Goal: Task Accomplishment & Management: Complete application form

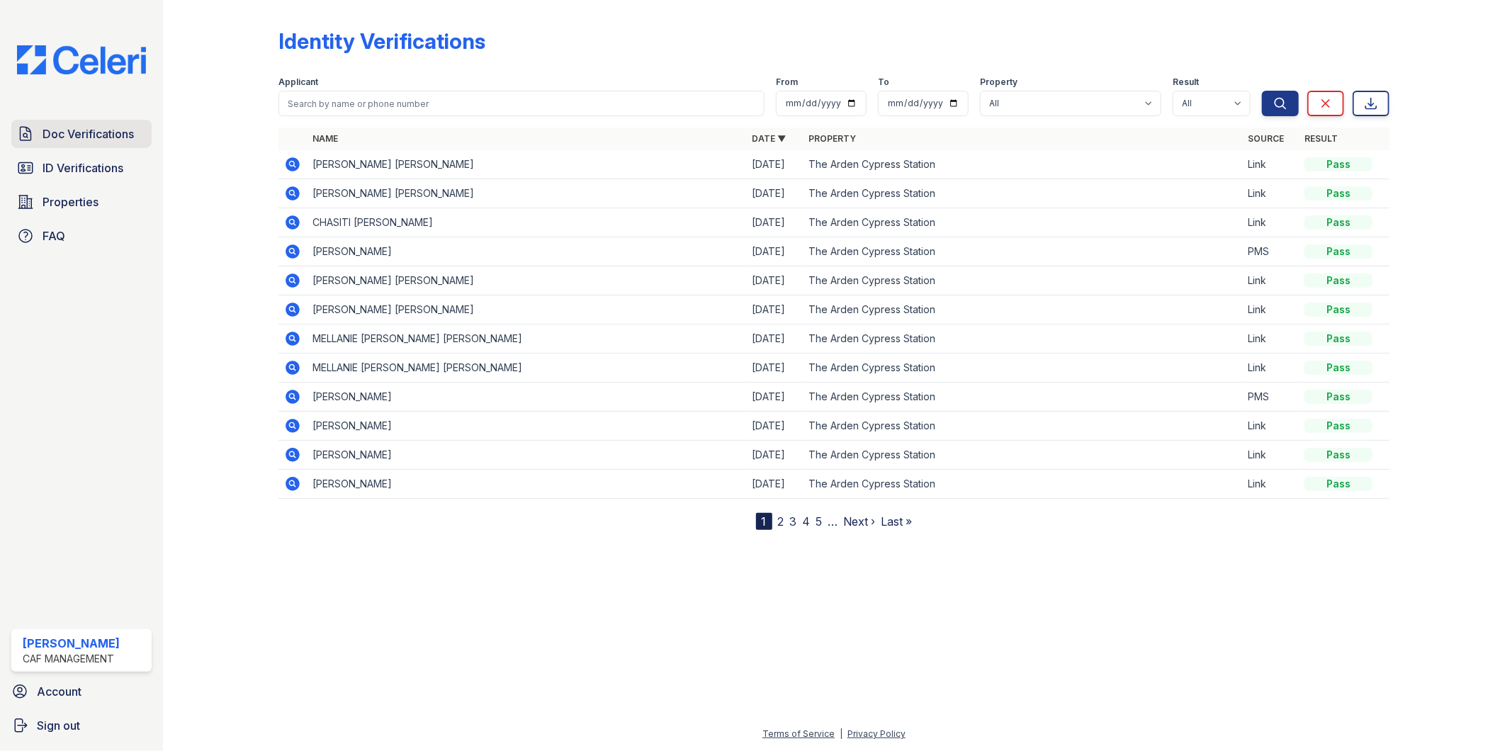
click at [65, 144] on link "Doc Verifications" at bounding box center [81, 134] width 140 height 28
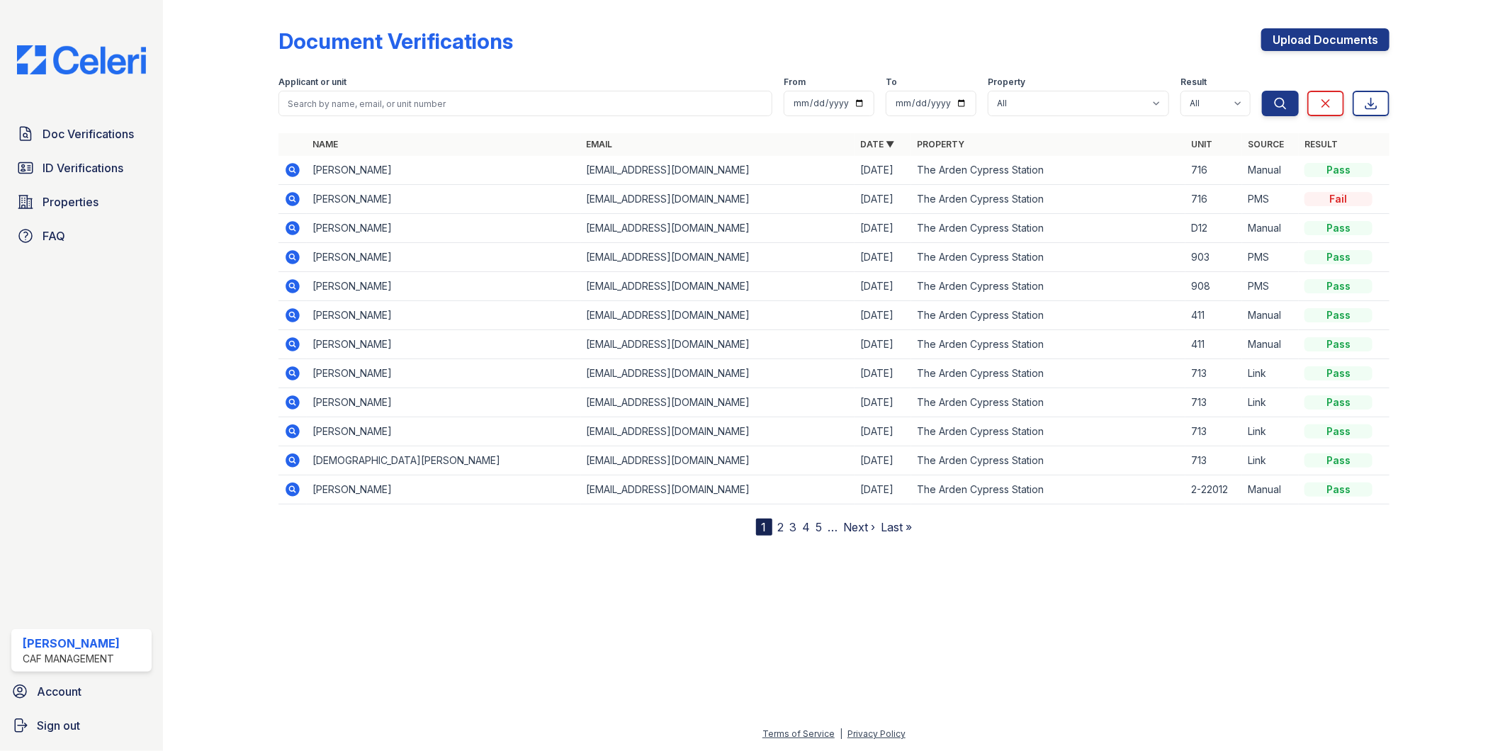
click at [292, 198] on icon at bounding box center [292, 198] width 4 height 4
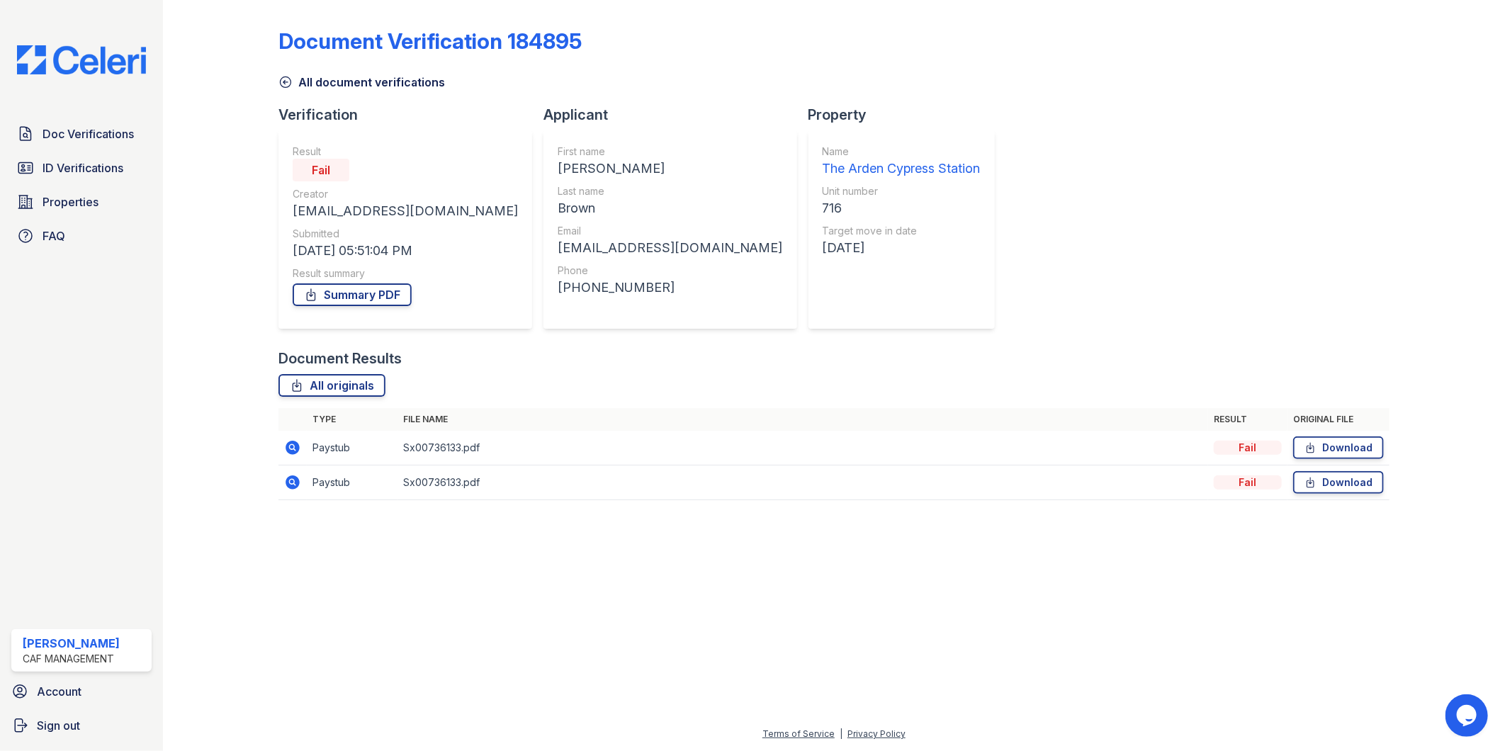
click at [293, 448] on icon at bounding box center [292, 447] width 17 height 17
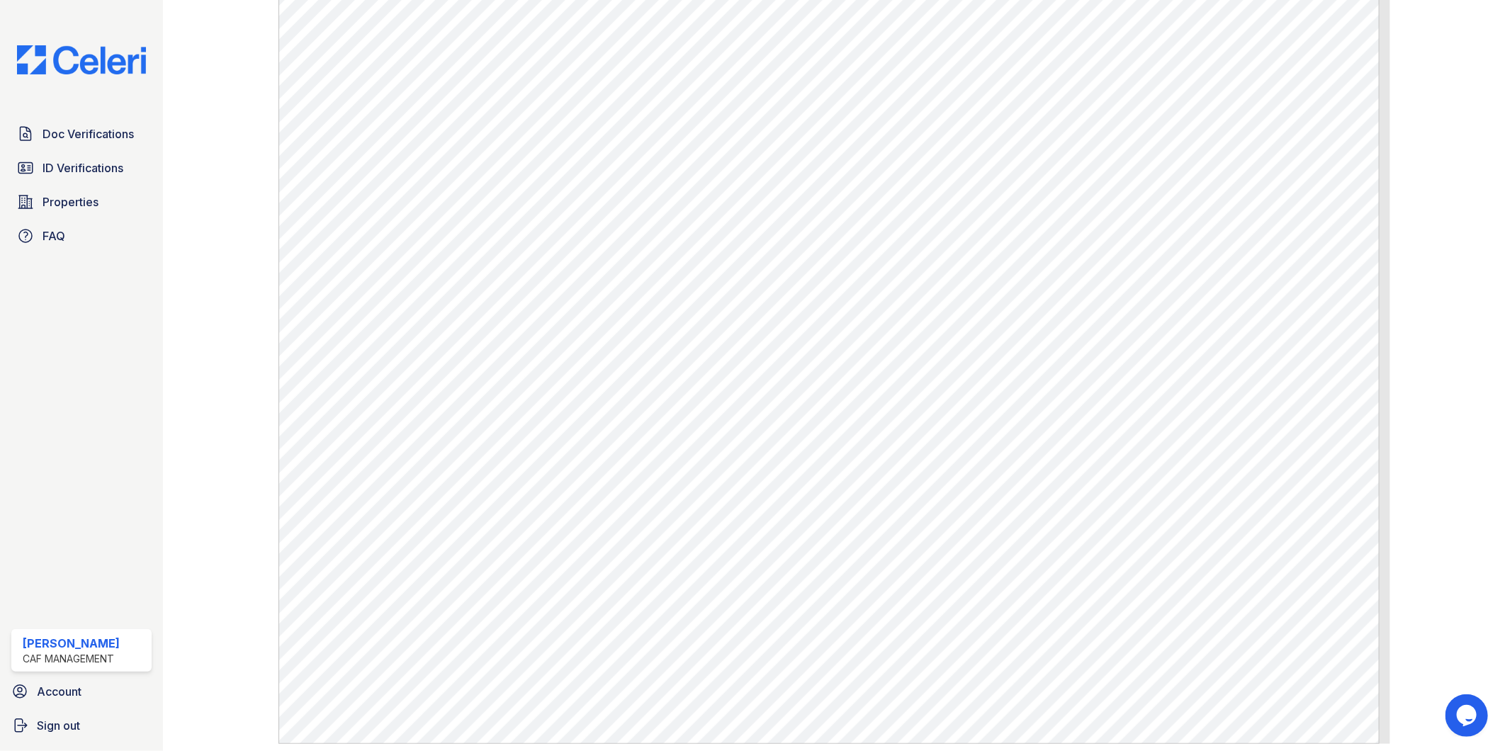
scroll to position [755, 0]
click at [61, 132] on span "Doc Verifications" at bounding box center [88, 133] width 91 height 17
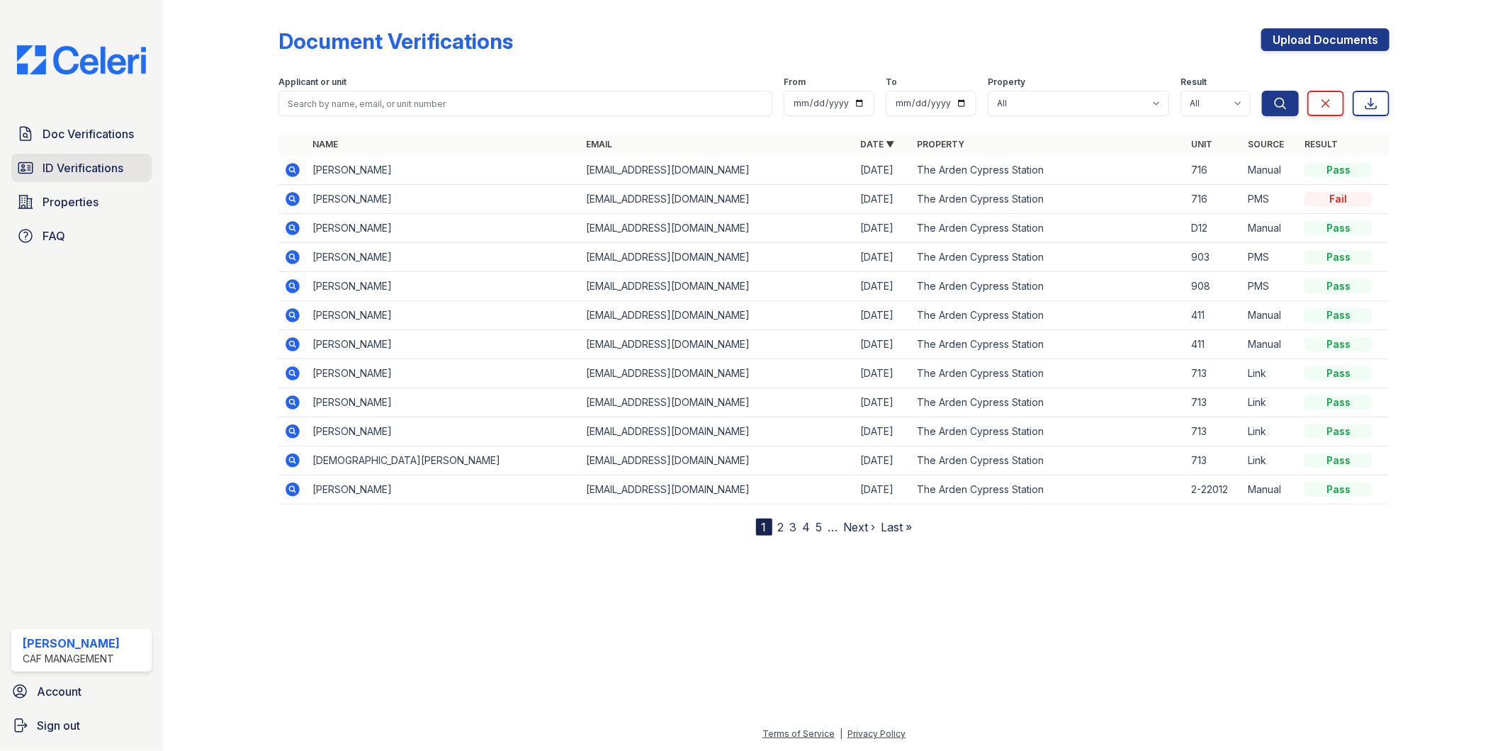
click at [104, 164] on span "ID Verifications" at bounding box center [83, 167] width 81 height 17
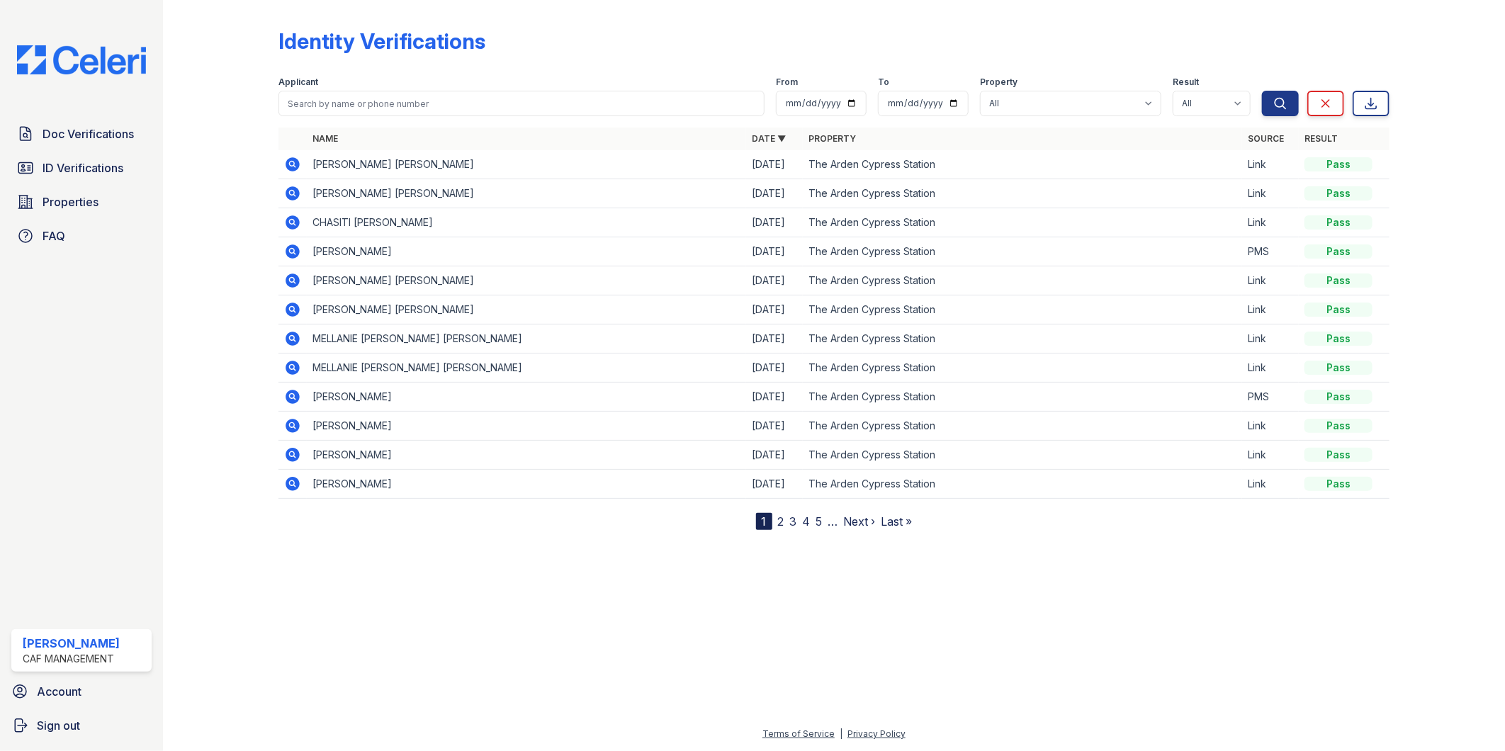
click at [295, 252] on icon at bounding box center [292, 251] width 14 height 14
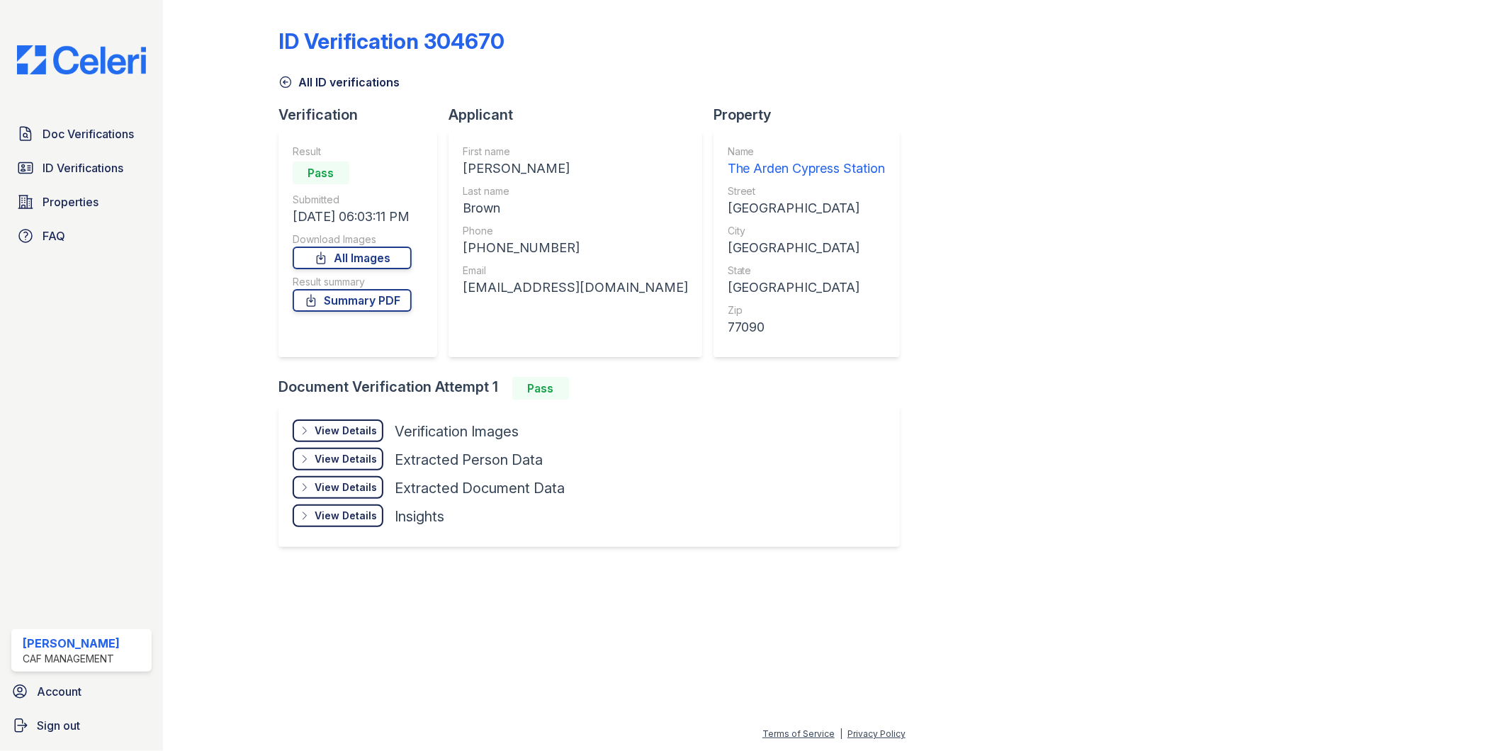
click at [337, 295] on link "Summary PDF" at bounding box center [352, 300] width 119 height 23
drag, startPoint x: 1037, startPoint y: 182, endPoint x: 1009, endPoint y: 170, distance: 30.1
click at [1037, 182] on div "ID Verification 304670 All ID verifications Verification Result Pass Submitted …" at bounding box center [833, 286] width 1111 height 561
click at [96, 135] on span "Doc Verifications" at bounding box center [88, 133] width 91 height 17
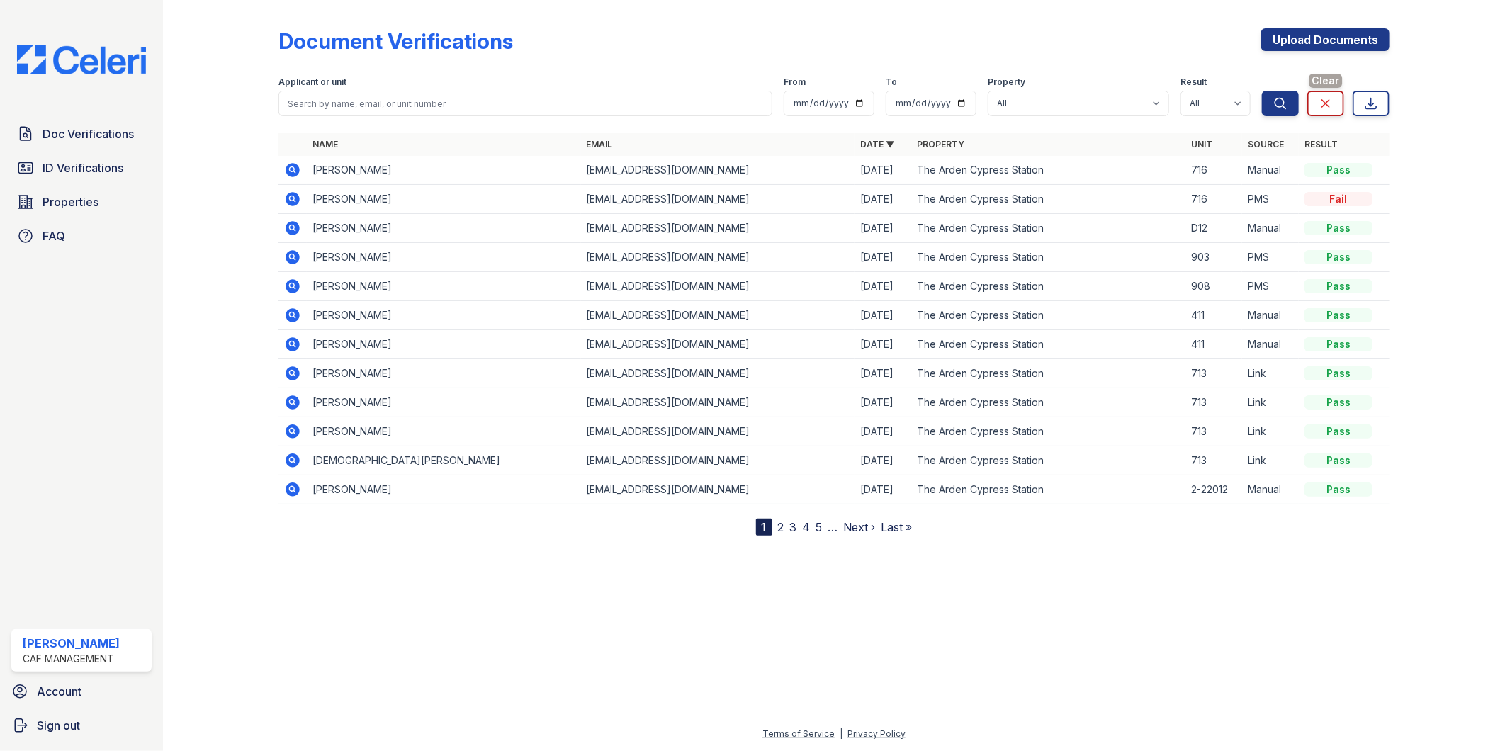
drag, startPoint x: 1349, startPoint y: 169, endPoint x: 1330, endPoint y: 106, distance: 65.0
click at [1330, 106] on icon at bounding box center [1325, 103] width 14 height 14
click at [353, 168] on td "Tanisha Brown" at bounding box center [444, 170] width 274 height 29
click at [1320, 103] on icon at bounding box center [1325, 103] width 14 height 14
click at [1356, 171] on div "Pass" at bounding box center [1338, 170] width 68 height 14
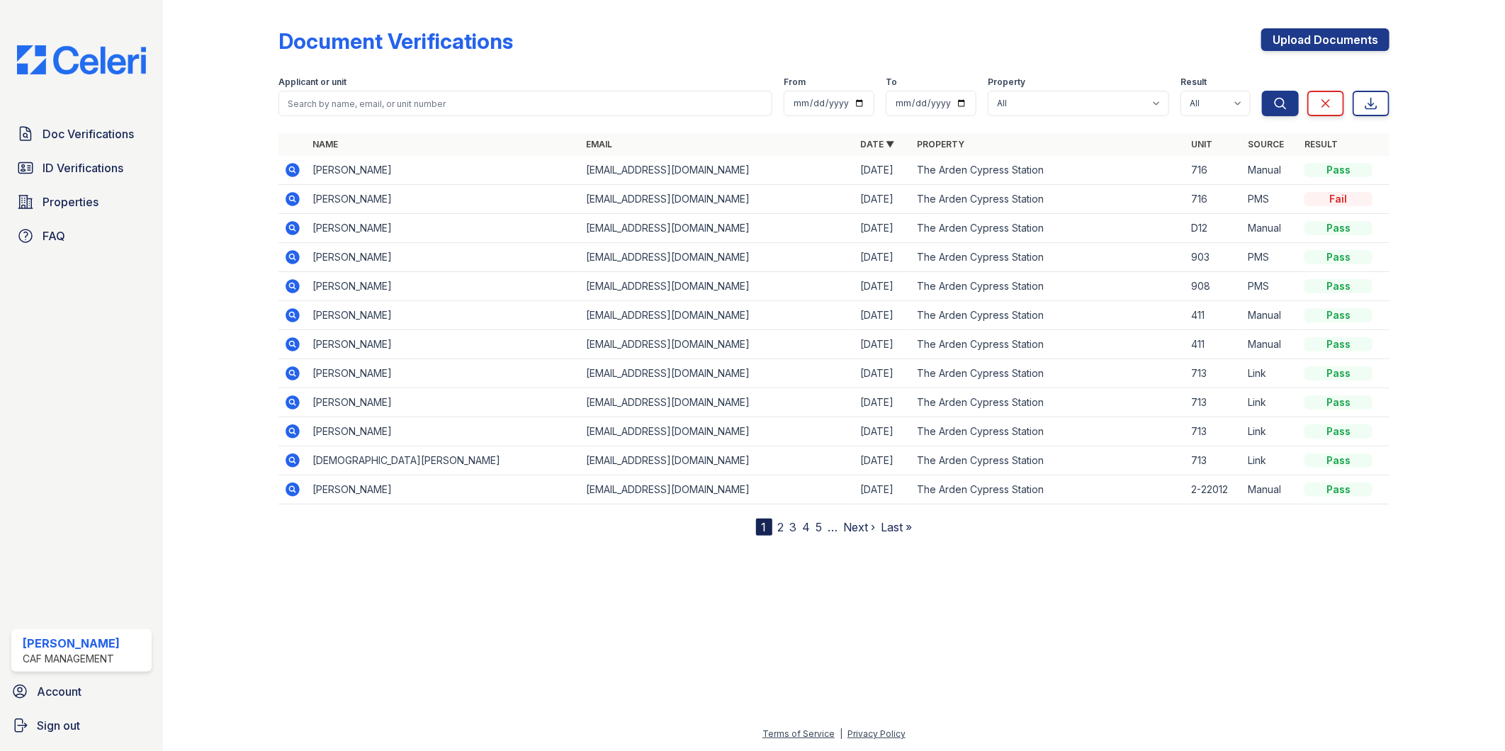
click at [285, 169] on icon at bounding box center [292, 170] width 17 height 17
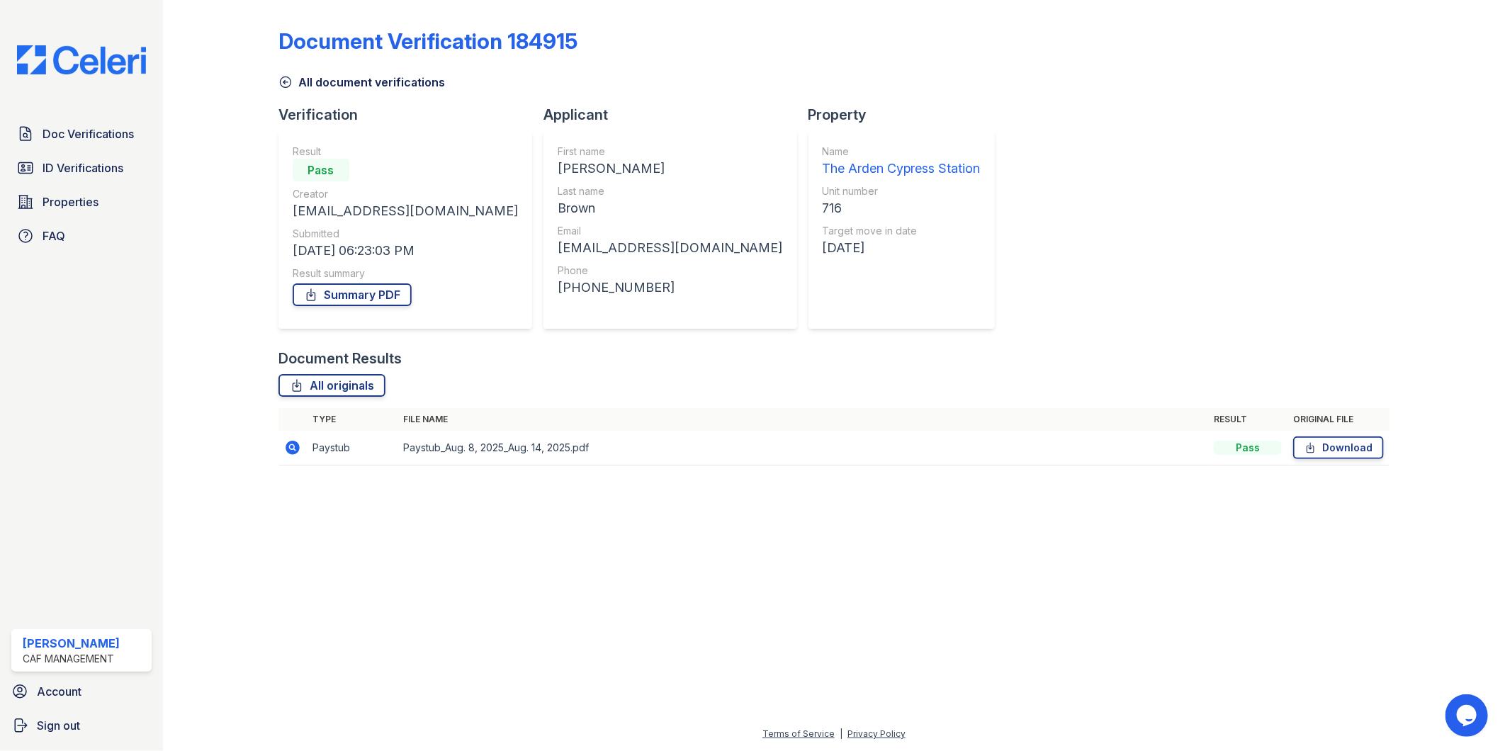
click at [290, 83] on icon at bounding box center [285, 82] width 11 height 11
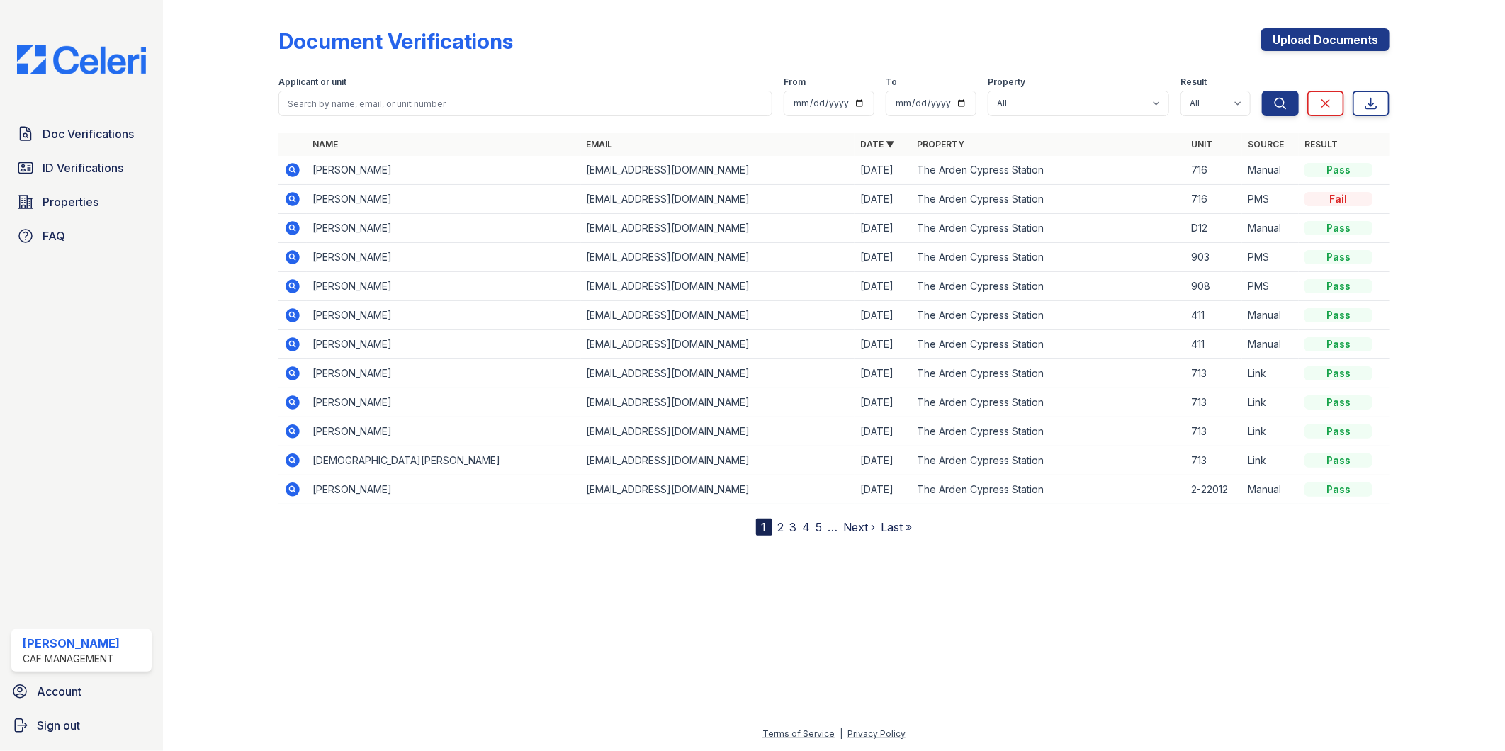
click at [290, 171] on icon at bounding box center [292, 170] width 17 height 17
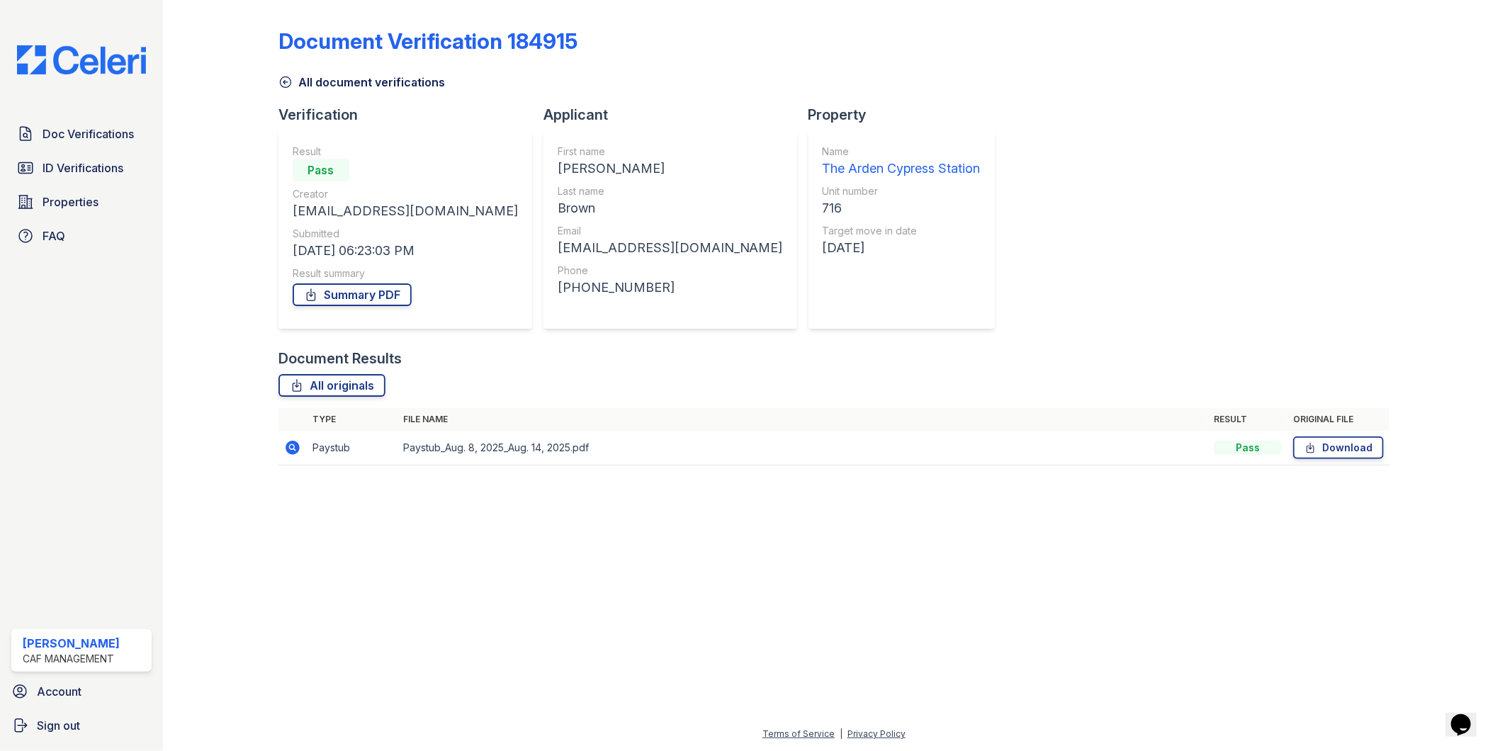
click at [298, 450] on icon at bounding box center [292, 448] width 14 height 14
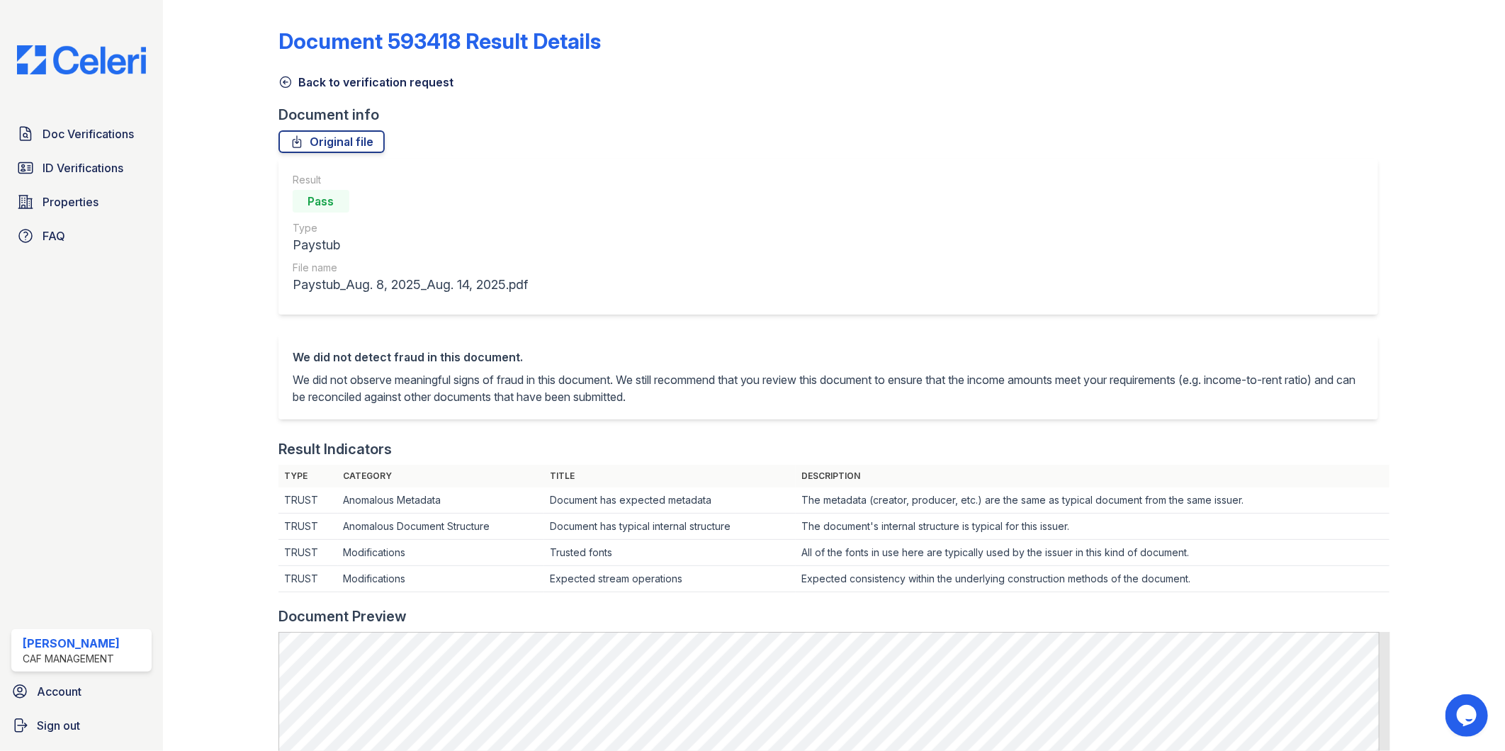
click at [293, 82] on link "Back to verification request" at bounding box center [365, 82] width 175 height 17
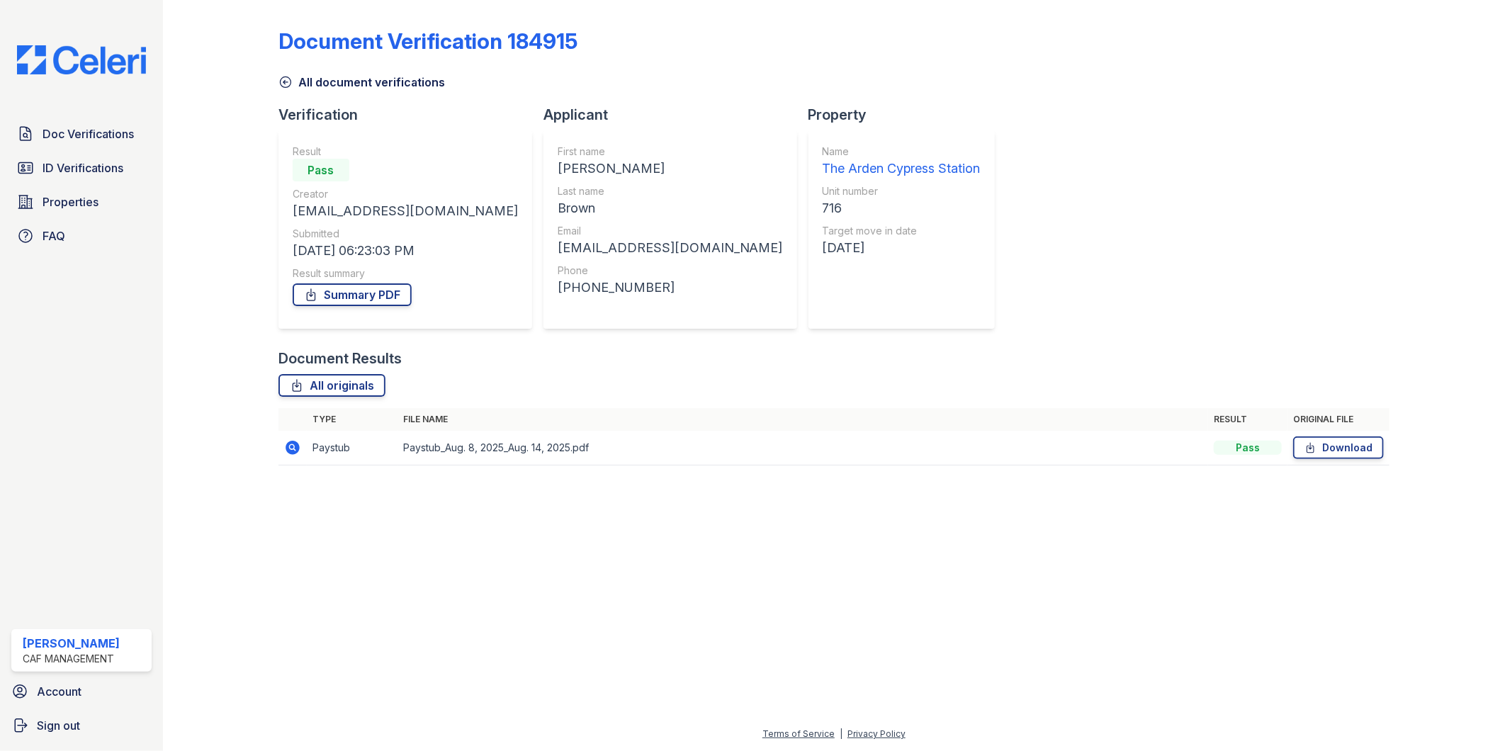
click at [278, 83] on icon at bounding box center [285, 82] width 14 height 14
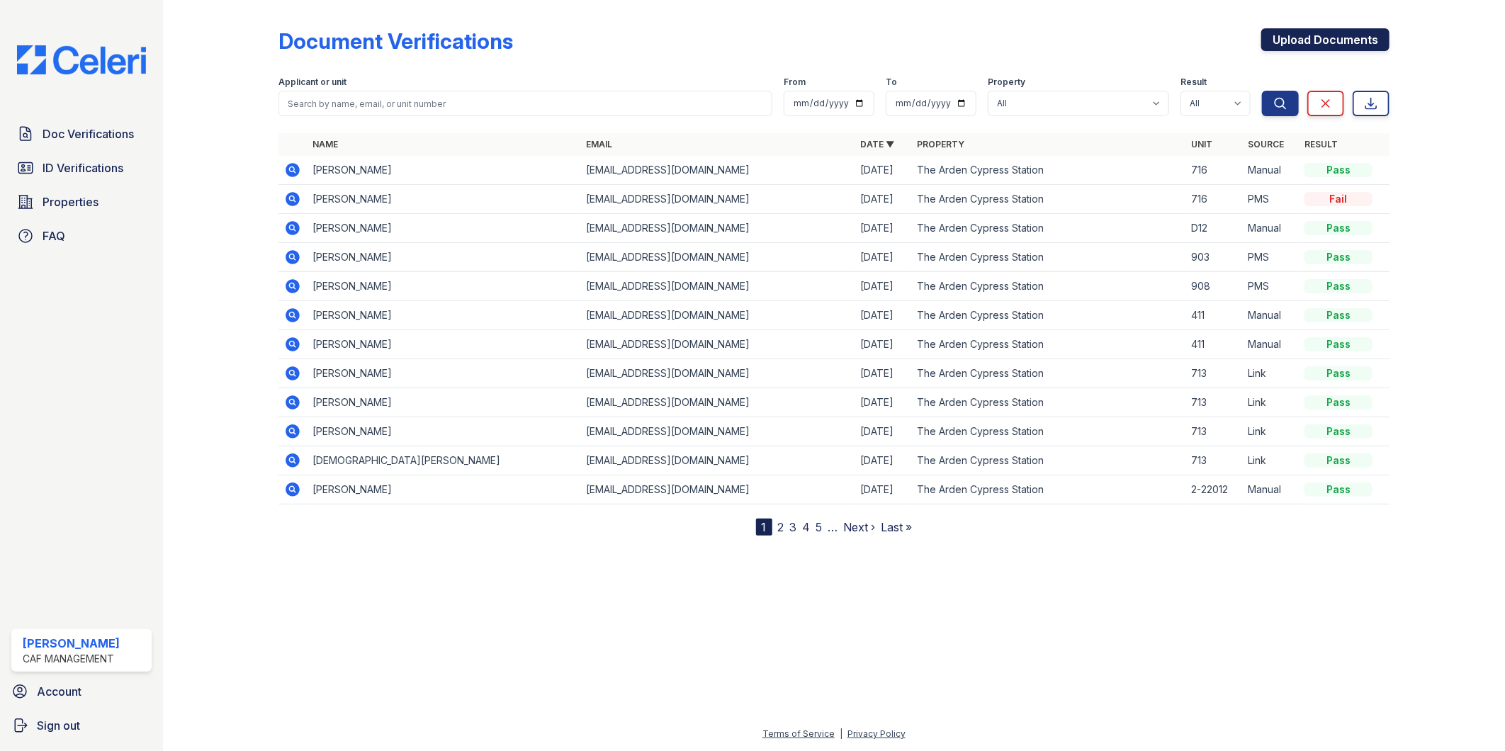
click at [1310, 40] on link "Upload Documents" at bounding box center [1325, 39] width 128 height 23
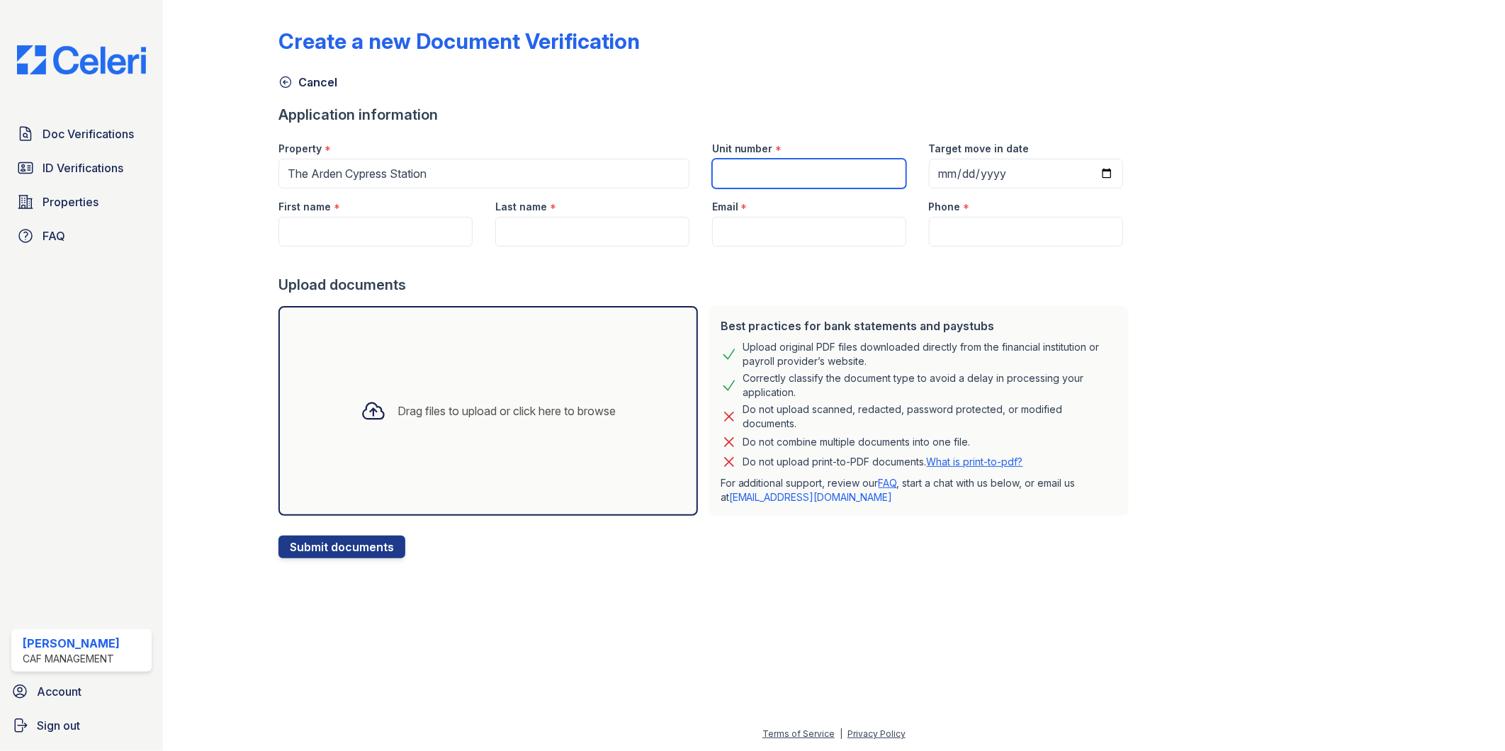
click at [720, 177] on input "Unit number" at bounding box center [809, 174] width 194 height 30
type input "716"
type input "2025-09-10"
type input "[PERSON_NAME]"
type input "Brown"
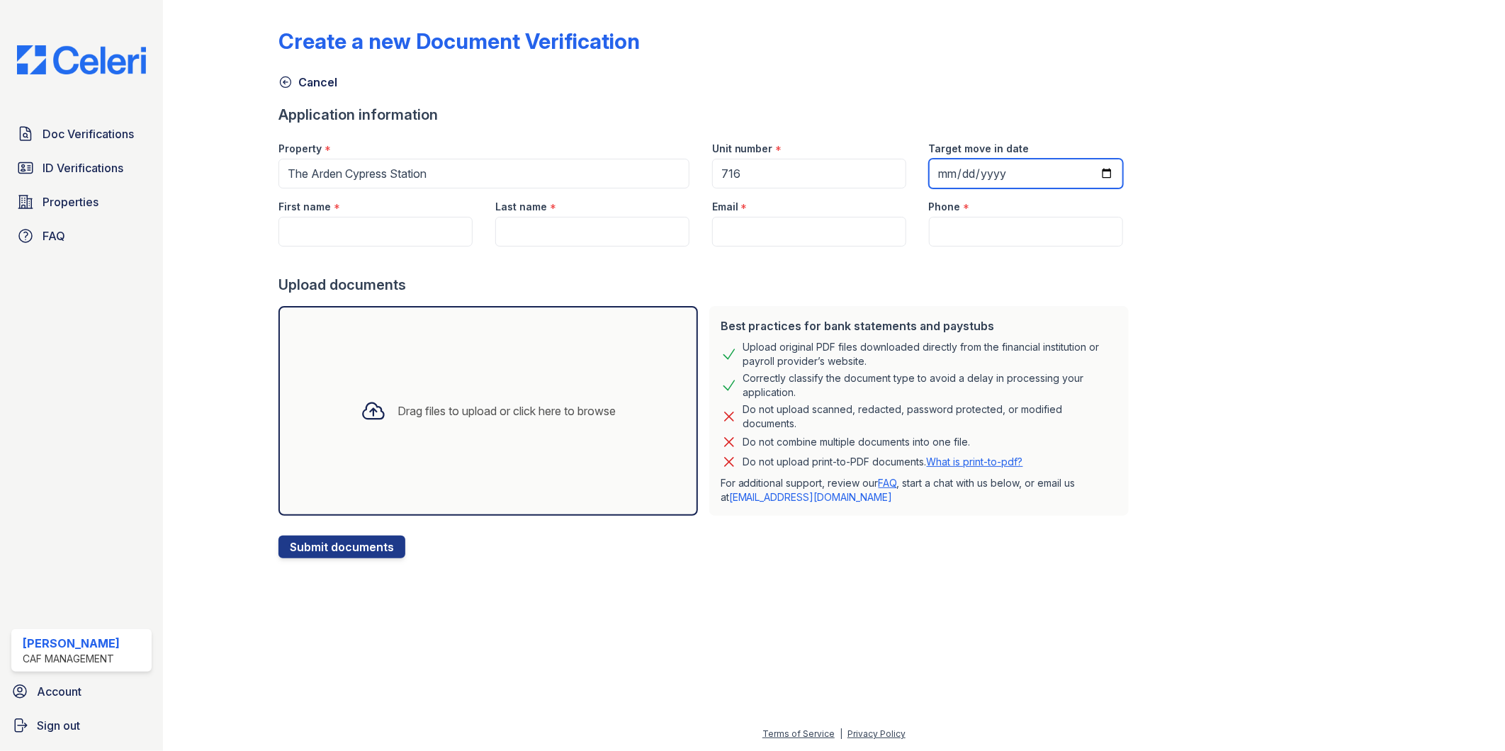
type input "[EMAIL_ADDRESS][DOMAIN_NAME]"
type input "(281) 522-4029"
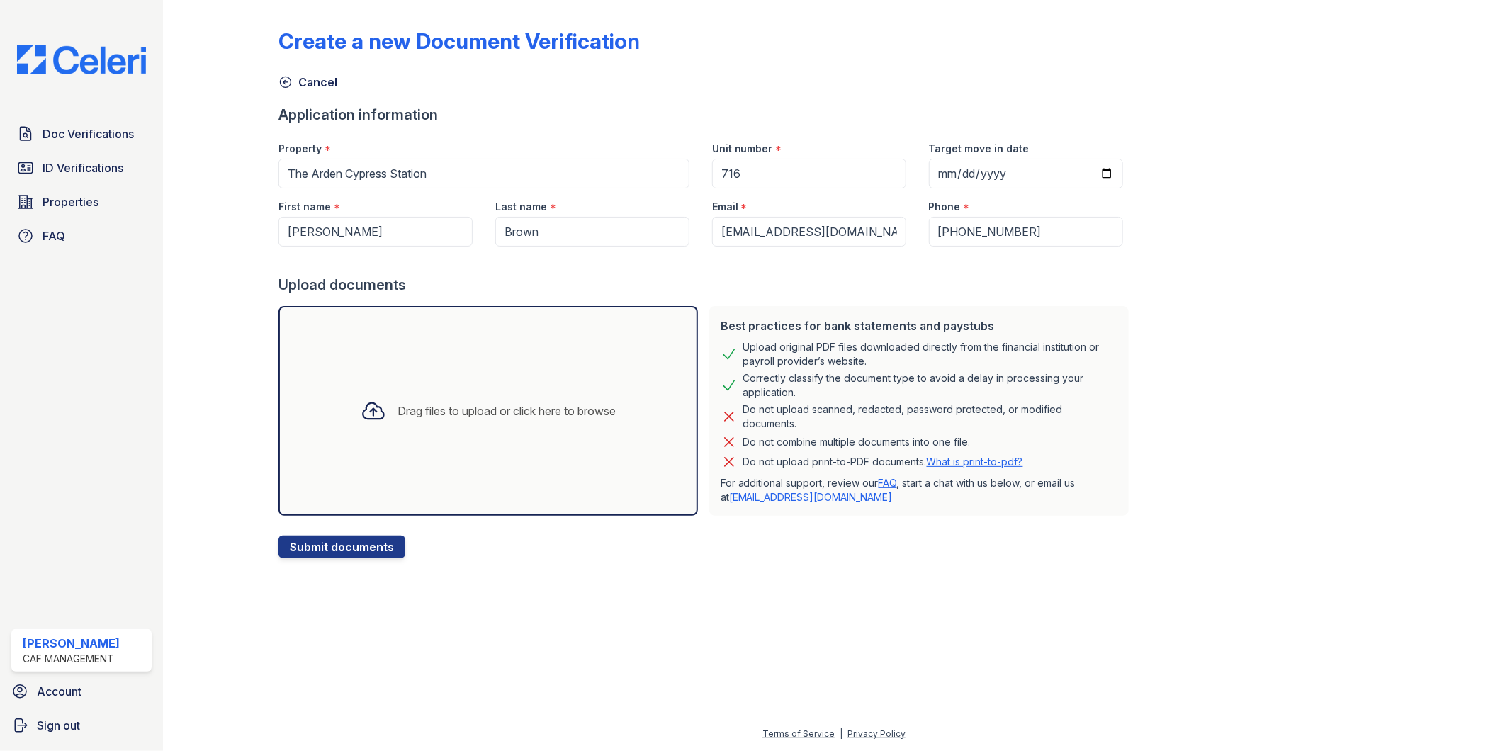
click at [374, 412] on icon at bounding box center [374, 411] width 26 height 26
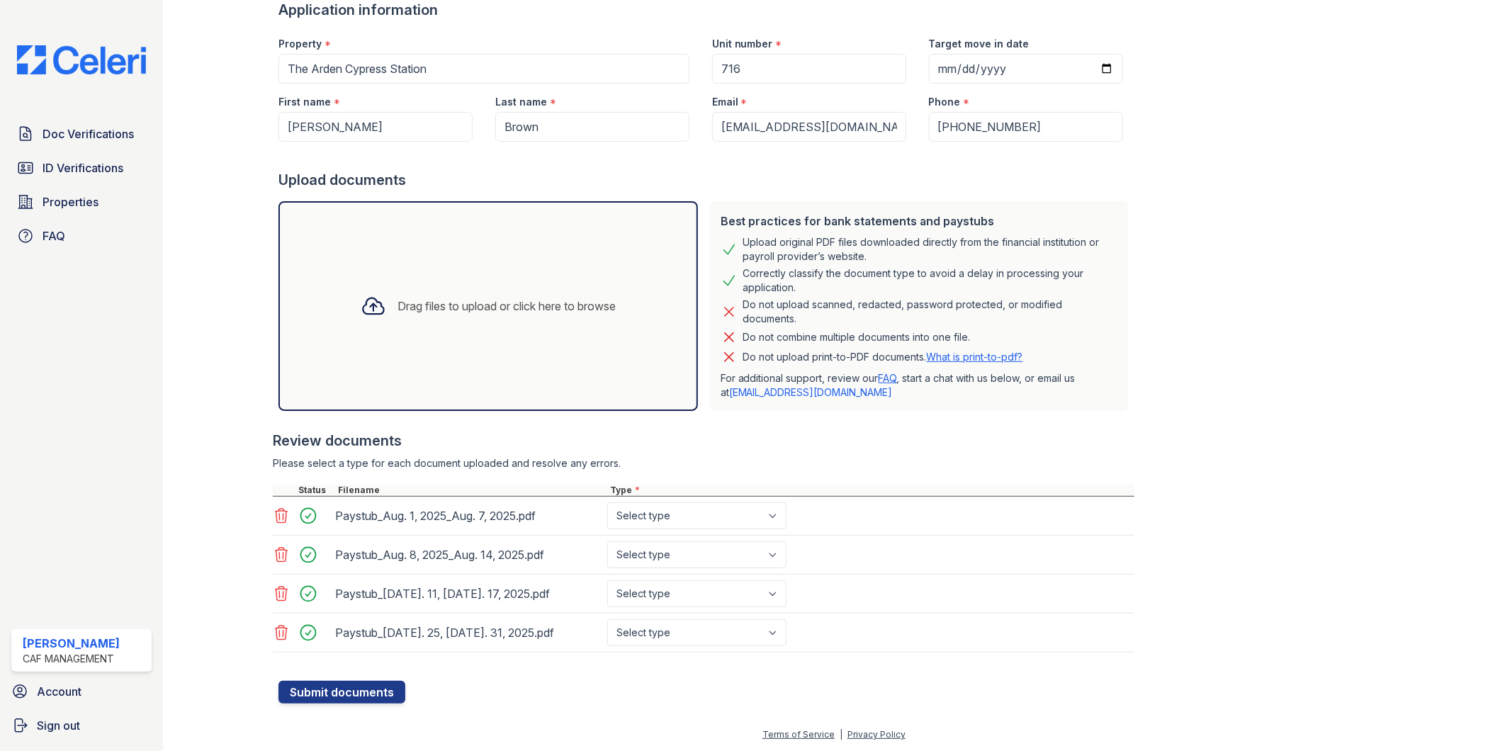
scroll to position [106, 0]
click at [657, 521] on select "Select type Paystub Bank Statement Offer Letter Tax Documents Benefit Award Let…" at bounding box center [696, 515] width 179 height 27
select select "paystub"
click at [607, 502] on select "Select type Paystub Bank Statement Offer Letter Tax Documents Benefit Award Let…" at bounding box center [696, 515] width 179 height 27
click at [678, 556] on select "Select type Paystub Bank Statement Offer Letter Tax Documents Benefit Award Let…" at bounding box center [696, 553] width 179 height 27
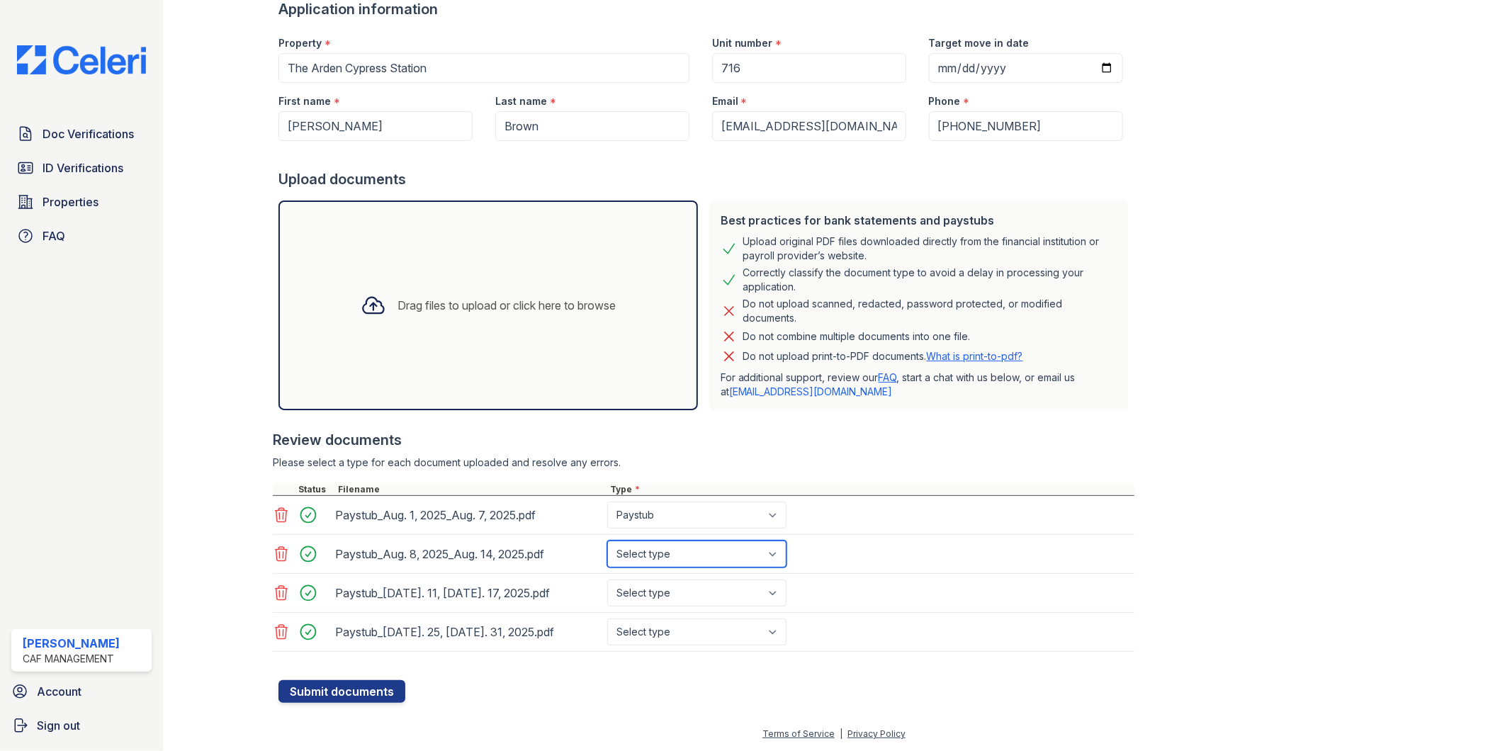
select select "paystub"
click at [607, 540] on select "Select type Paystub Bank Statement Offer Letter Tax Documents Benefit Award Let…" at bounding box center [696, 553] width 179 height 27
click at [664, 596] on select "Select type Paystub Bank Statement Offer Letter Tax Documents Benefit Award Let…" at bounding box center [696, 592] width 179 height 27
select select "paystub"
click at [607, 579] on select "Select type Paystub Bank Statement Offer Letter Tax Documents Benefit Award Let…" at bounding box center [696, 592] width 179 height 27
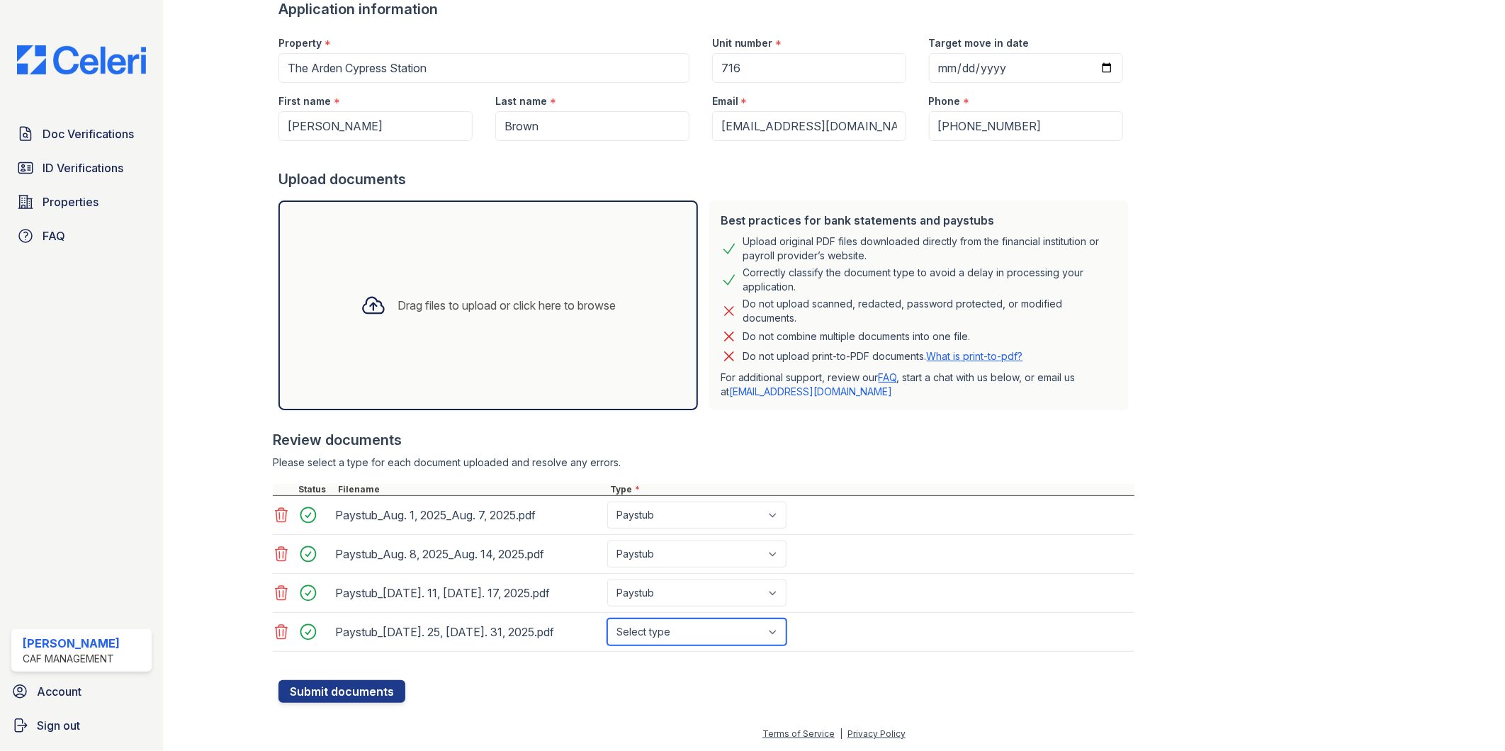
drag, startPoint x: 662, startPoint y: 631, endPoint x: 667, endPoint y: 615, distance: 16.8
click at [662, 631] on select "Select type Paystub Bank Statement Offer Letter Tax Documents Benefit Award Let…" at bounding box center [696, 631] width 179 height 27
select select "paystub"
click at [607, 618] on select "Select type Paystub Bank Statement Offer Letter Tax Documents Benefit Award Let…" at bounding box center [696, 631] width 179 height 27
click at [360, 684] on button "Submit documents" at bounding box center [341, 691] width 127 height 23
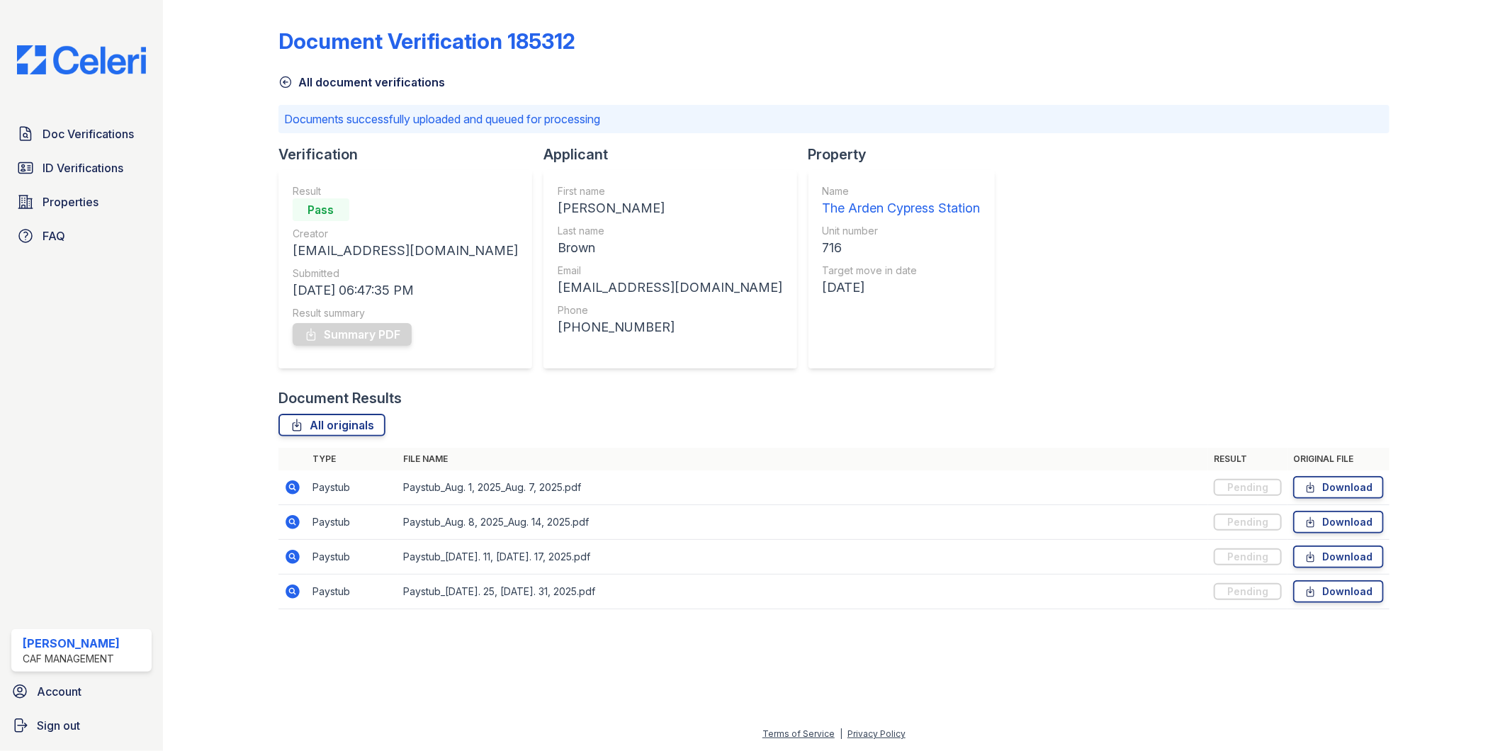
click at [280, 82] on icon at bounding box center [285, 82] width 11 height 11
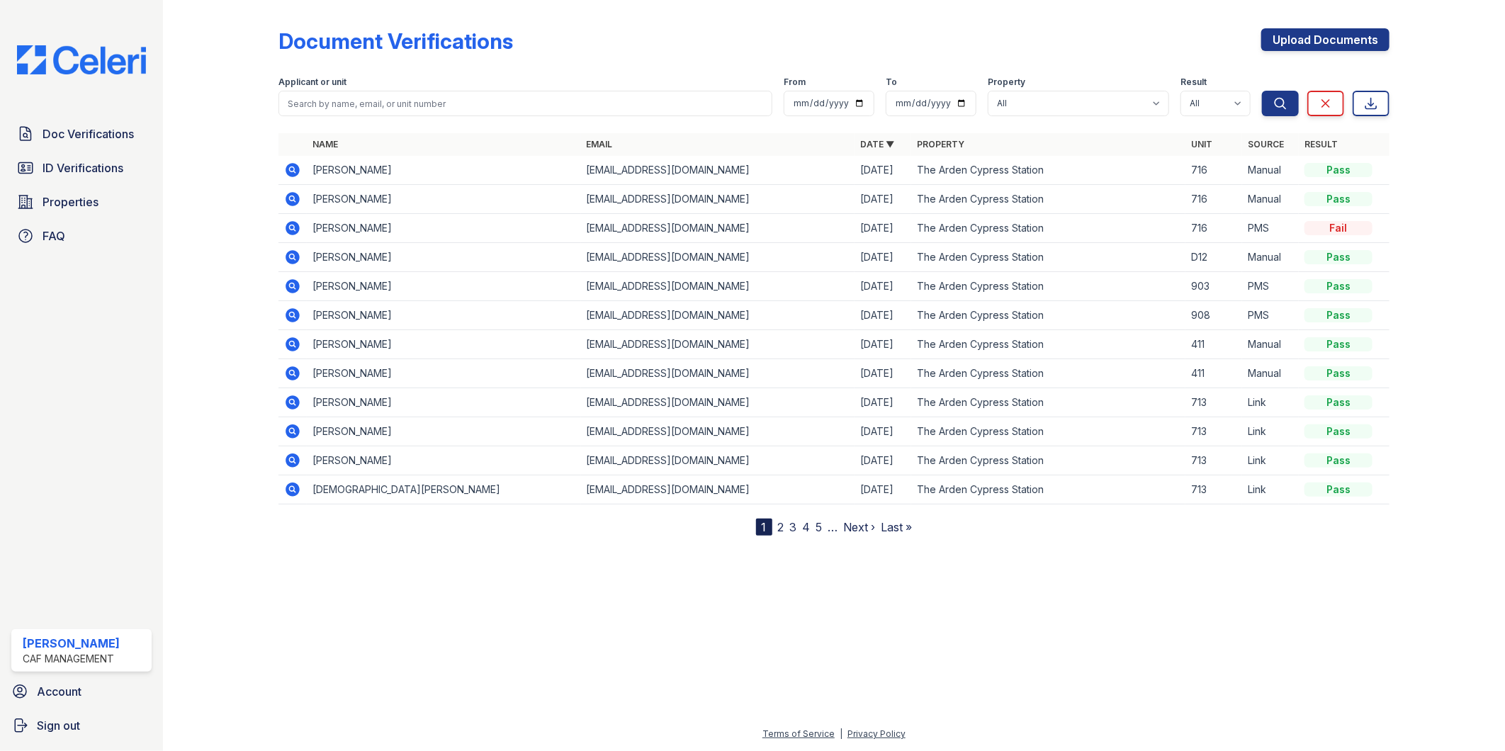
click at [299, 164] on icon at bounding box center [292, 170] width 17 height 17
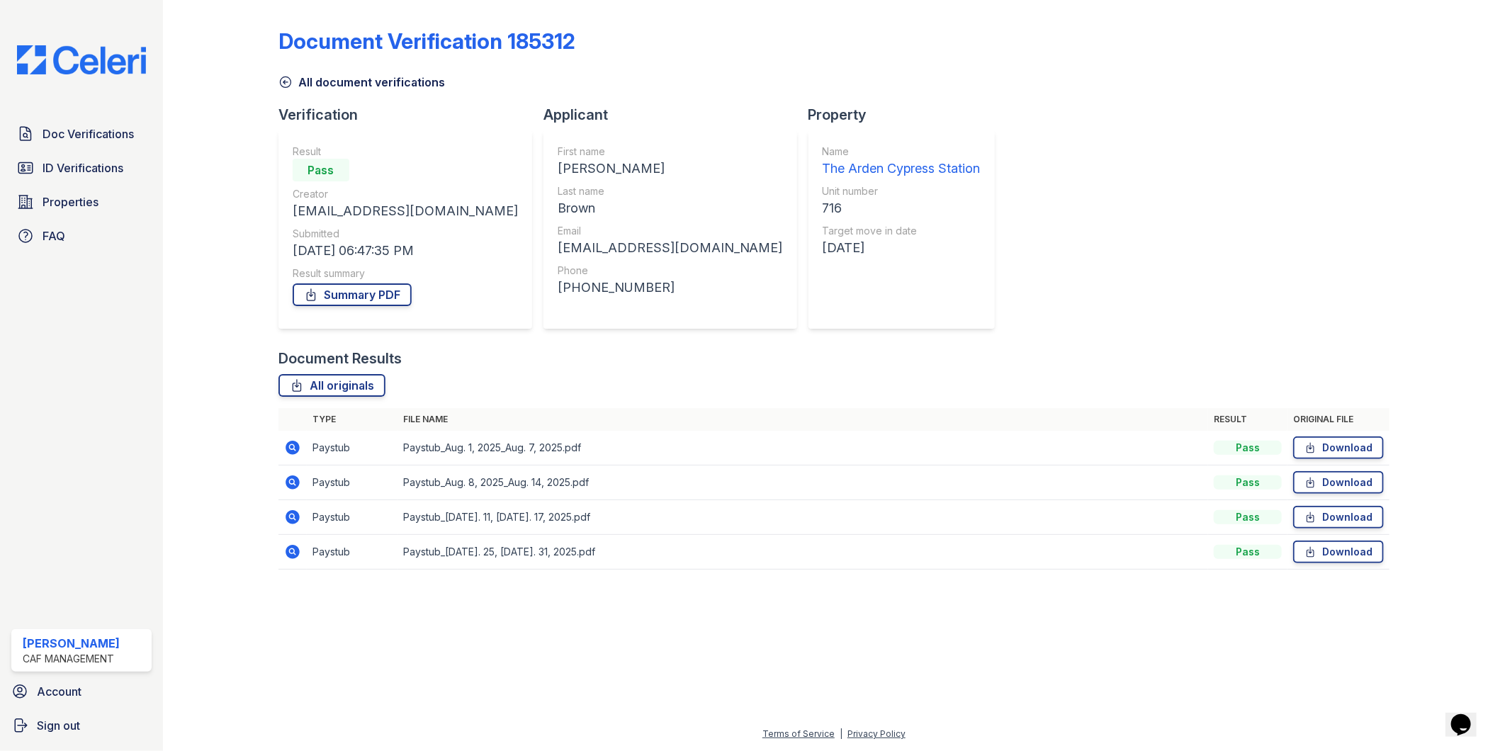
click at [281, 86] on icon at bounding box center [285, 82] width 14 height 14
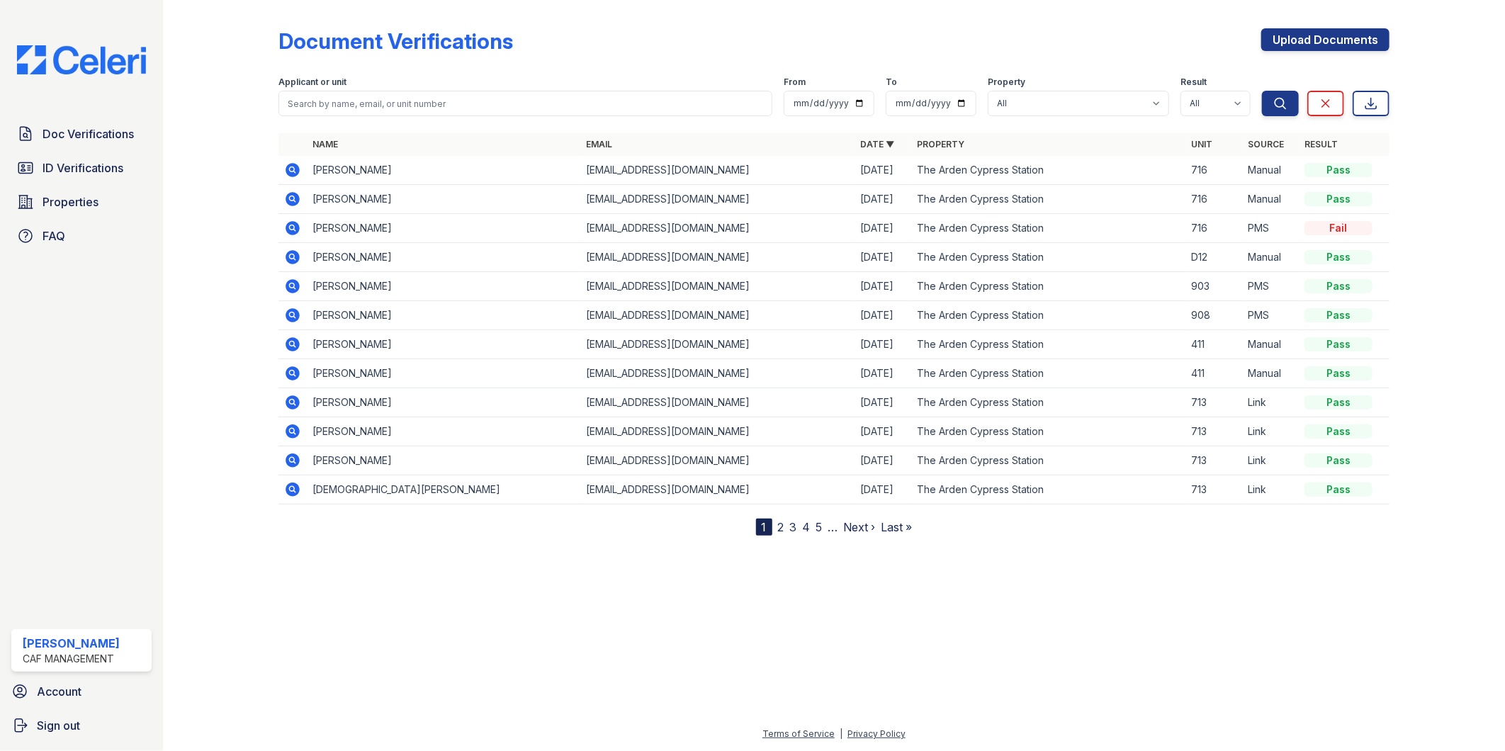
click at [298, 171] on icon at bounding box center [292, 170] width 14 height 14
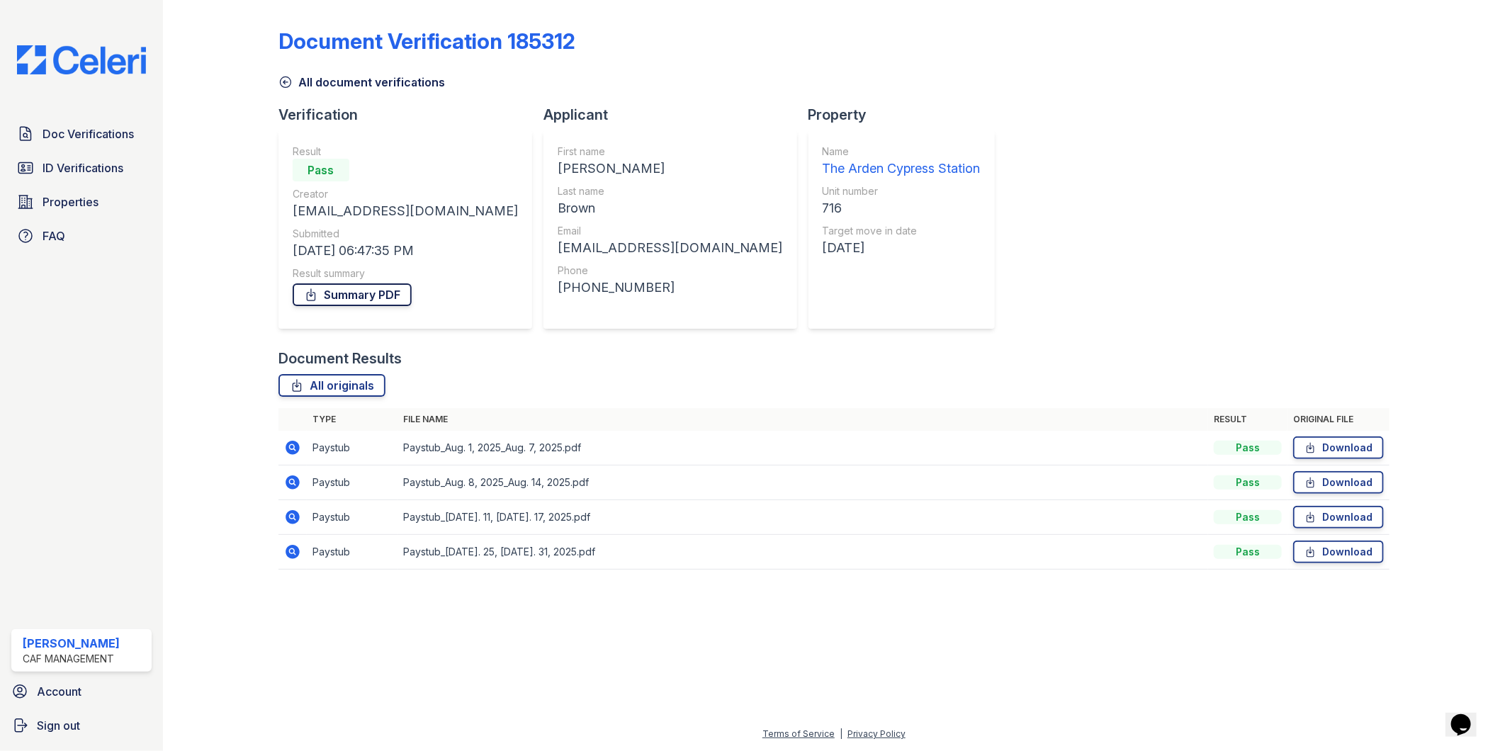
click at [365, 296] on link "Summary PDF" at bounding box center [352, 294] width 119 height 23
